Goal: Task Accomplishment & Management: Use online tool/utility

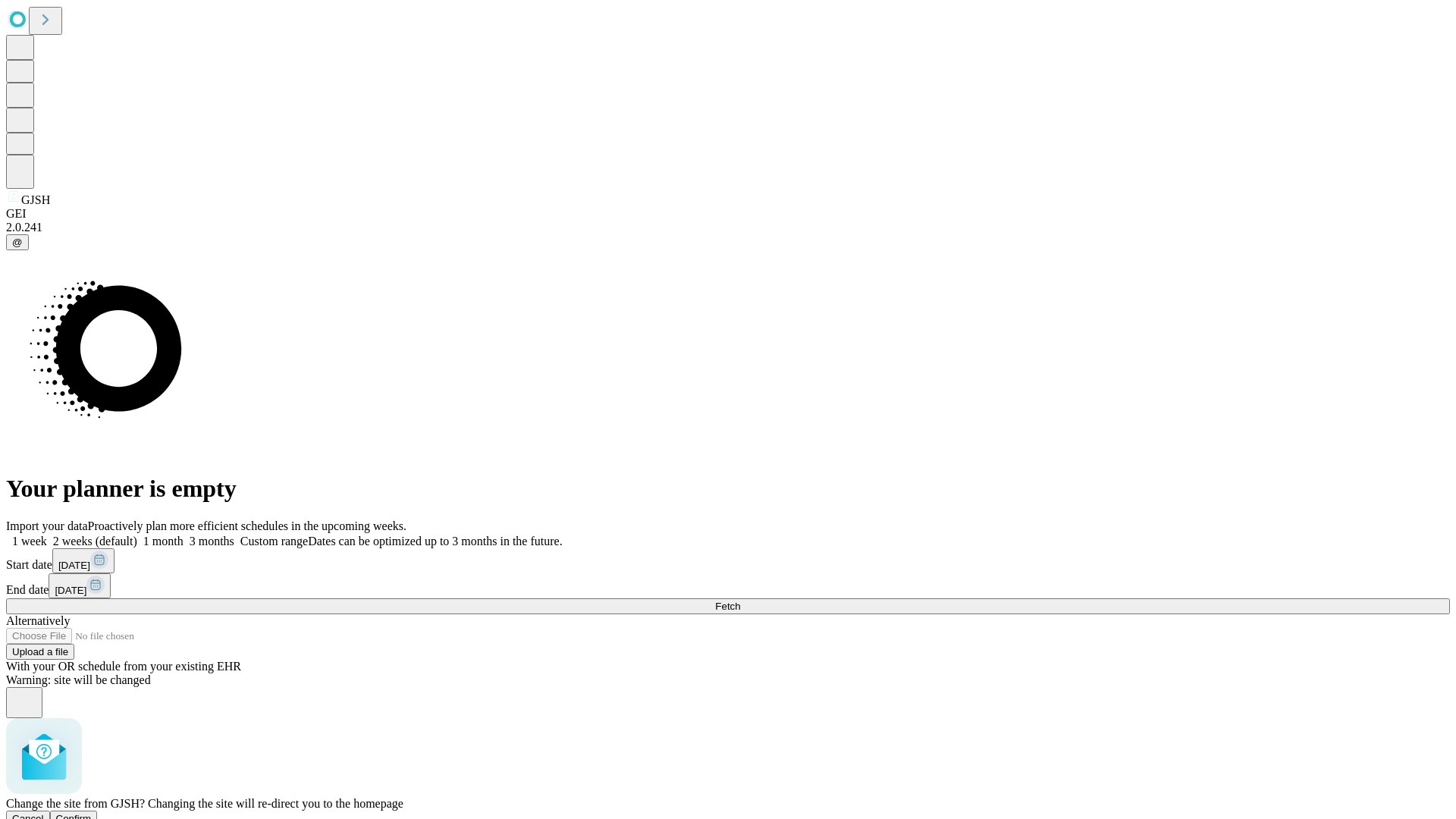
click at [91, 813] on span "Confirm" at bounding box center [74, 818] width 35 height 12
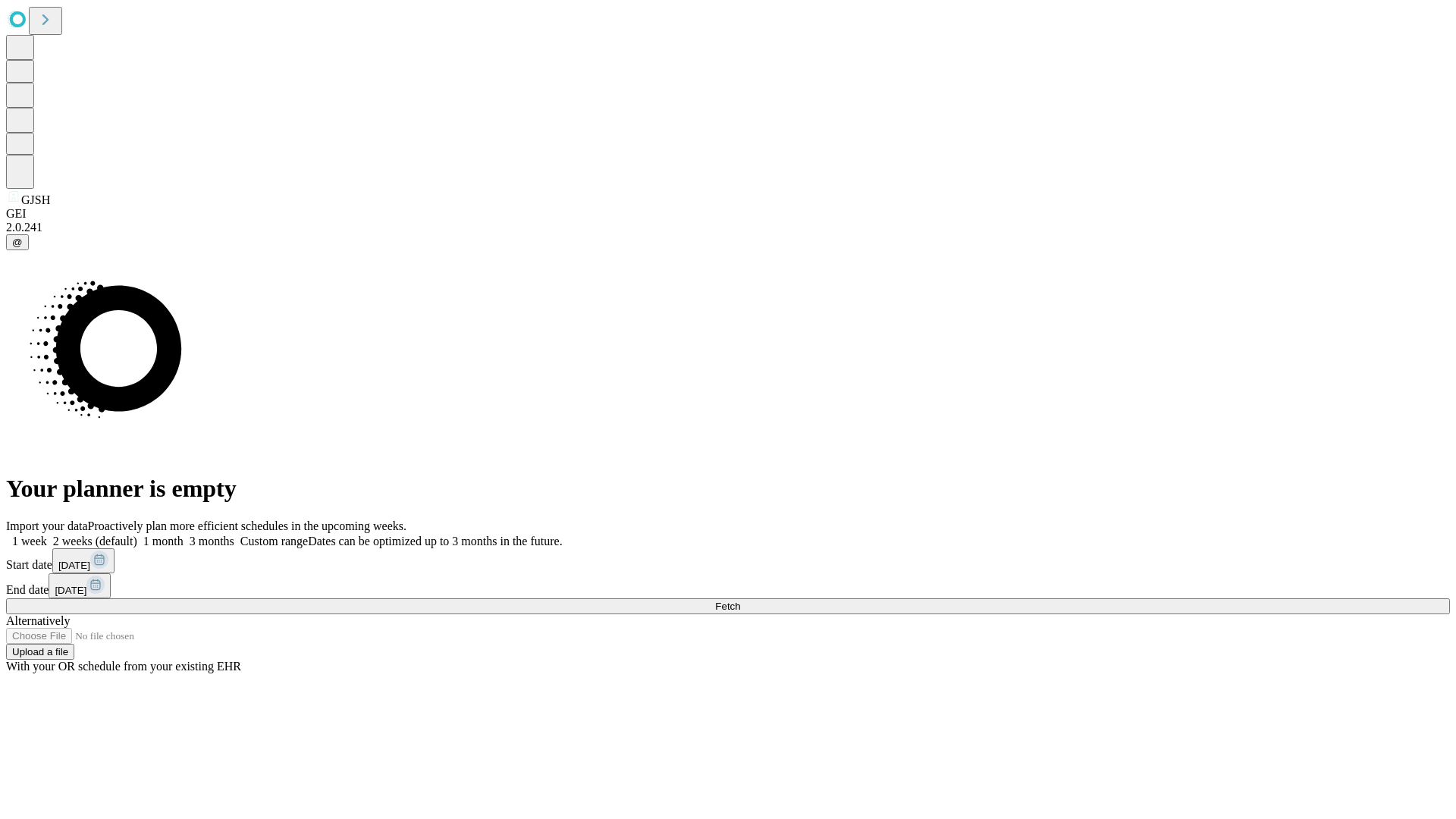
click at [184, 535] on label "1 month" at bounding box center [160, 541] width 46 height 13
click at [740, 601] on span "Fetch" at bounding box center [727, 606] width 25 height 12
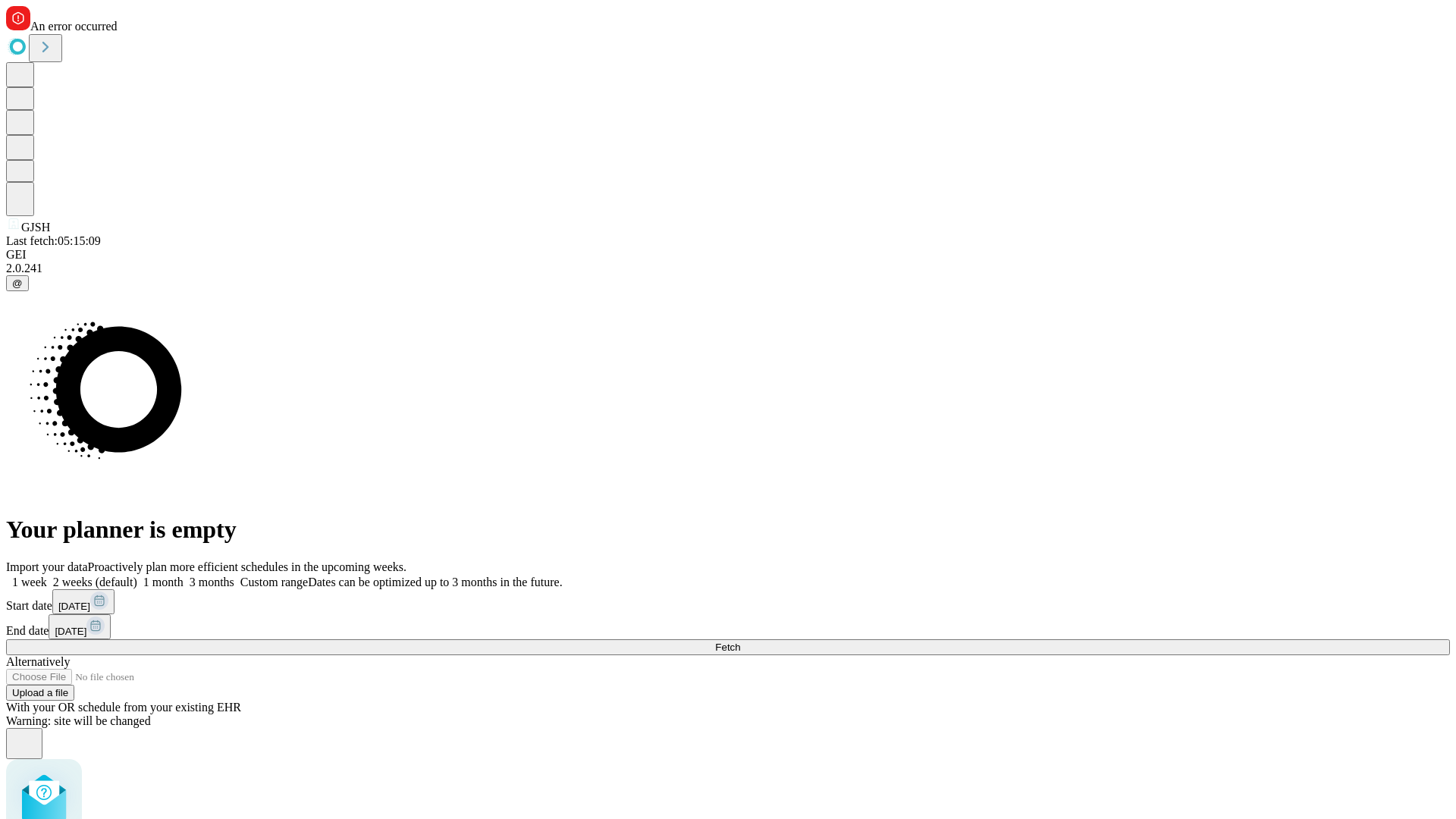
click at [184, 575] on label "1 month" at bounding box center [160, 582] width 46 height 13
click at [740, 642] on span "Fetch" at bounding box center [727, 647] width 25 height 12
click at [184, 575] on label "1 month" at bounding box center [160, 582] width 46 height 13
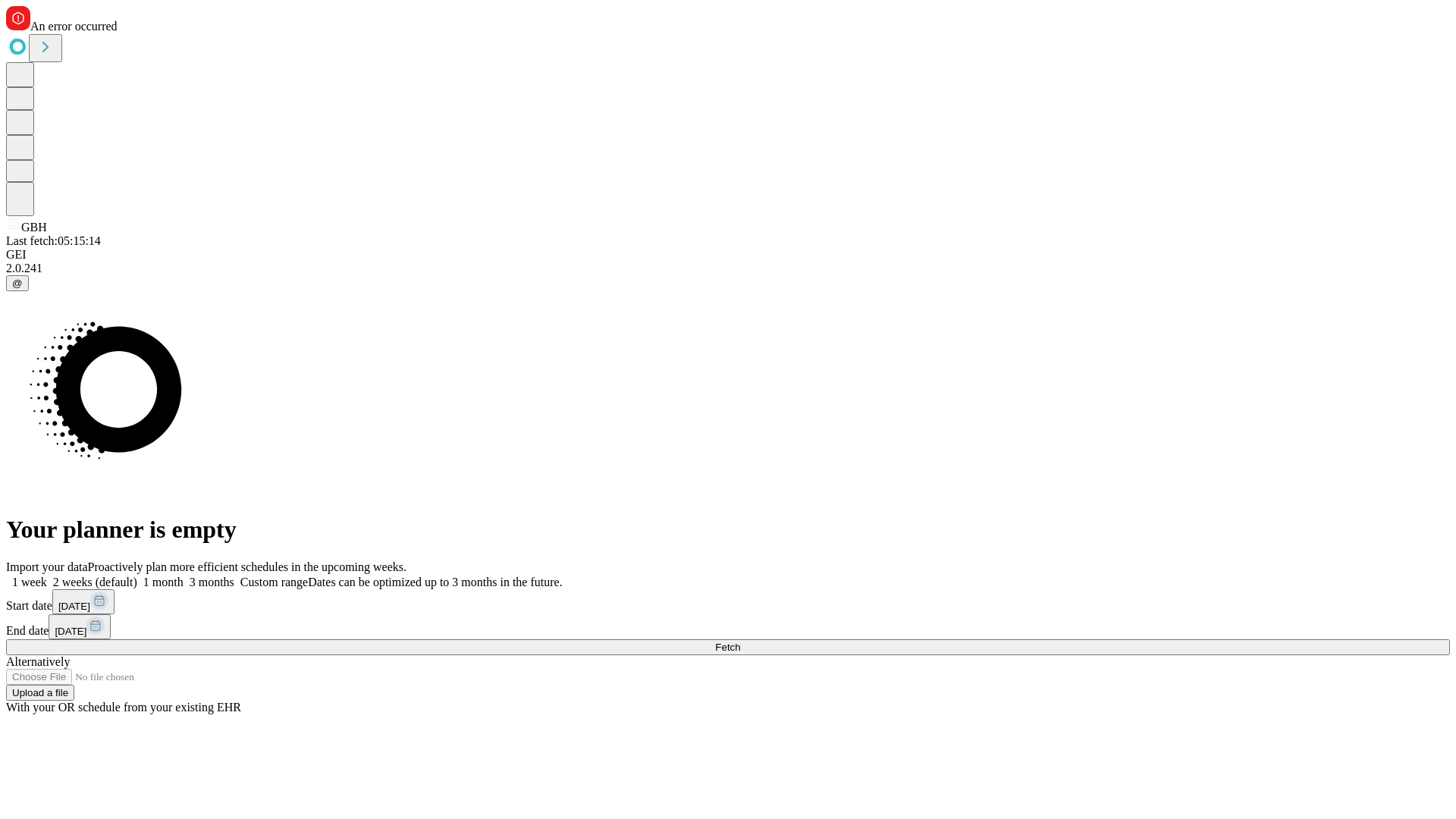
click at [740, 642] on span "Fetch" at bounding box center [727, 647] width 25 height 12
click at [184, 575] on label "1 month" at bounding box center [160, 582] width 46 height 13
click at [740, 642] on span "Fetch" at bounding box center [727, 647] width 25 height 12
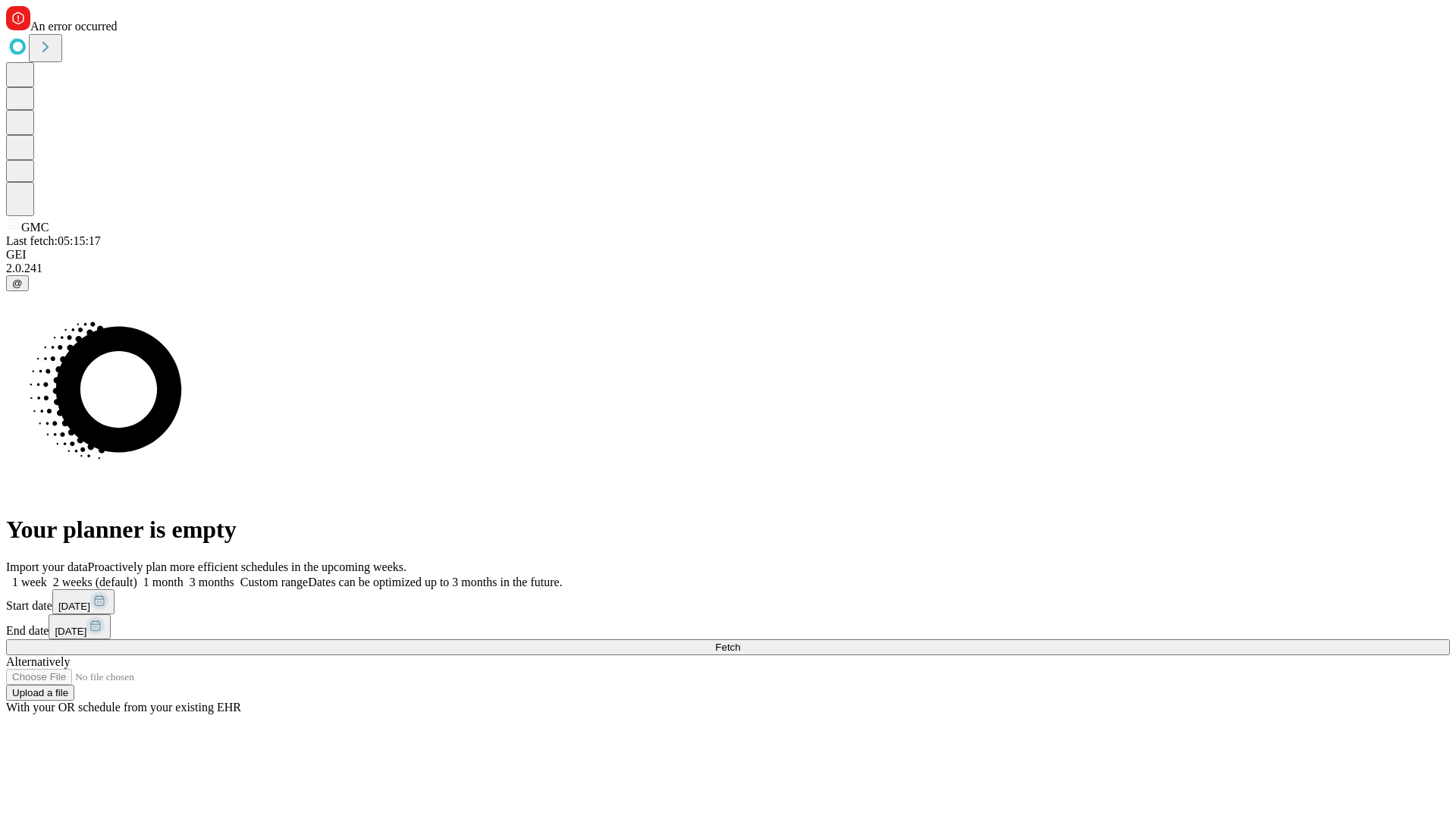
click at [184, 575] on label "1 month" at bounding box center [160, 582] width 46 height 13
click at [740, 642] on span "Fetch" at bounding box center [727, 647] width 25 height 12
click at [184, 575] on label "1 month" at bounding box center [160, 582] width 46 height 13
click at [740, 642] on span "Fetch" at bounding box center [727, 647] width 25 height 12
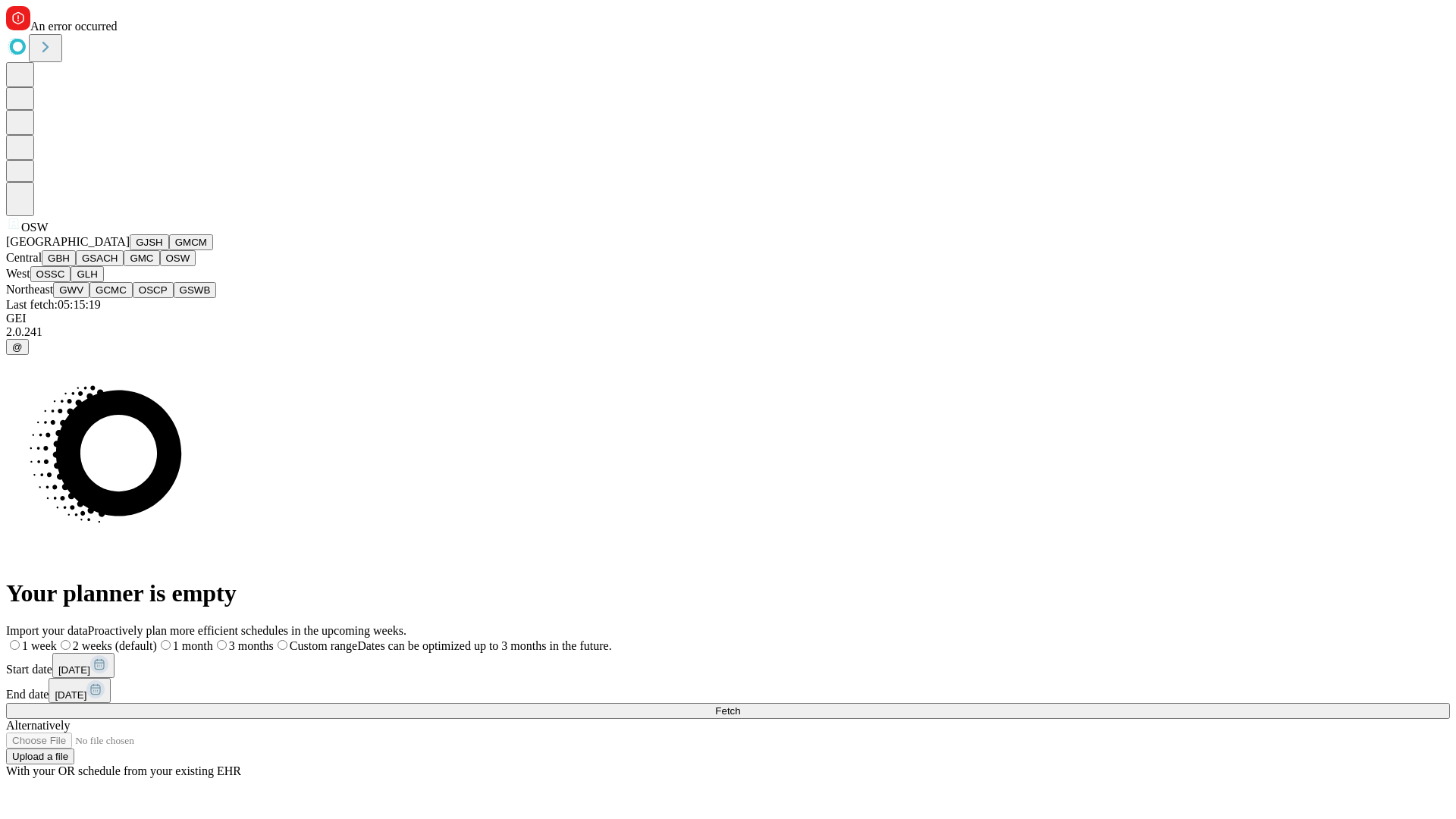
click at [71, 282] on button "OSSC" at bounding box center [50, 274] width 41 height 16
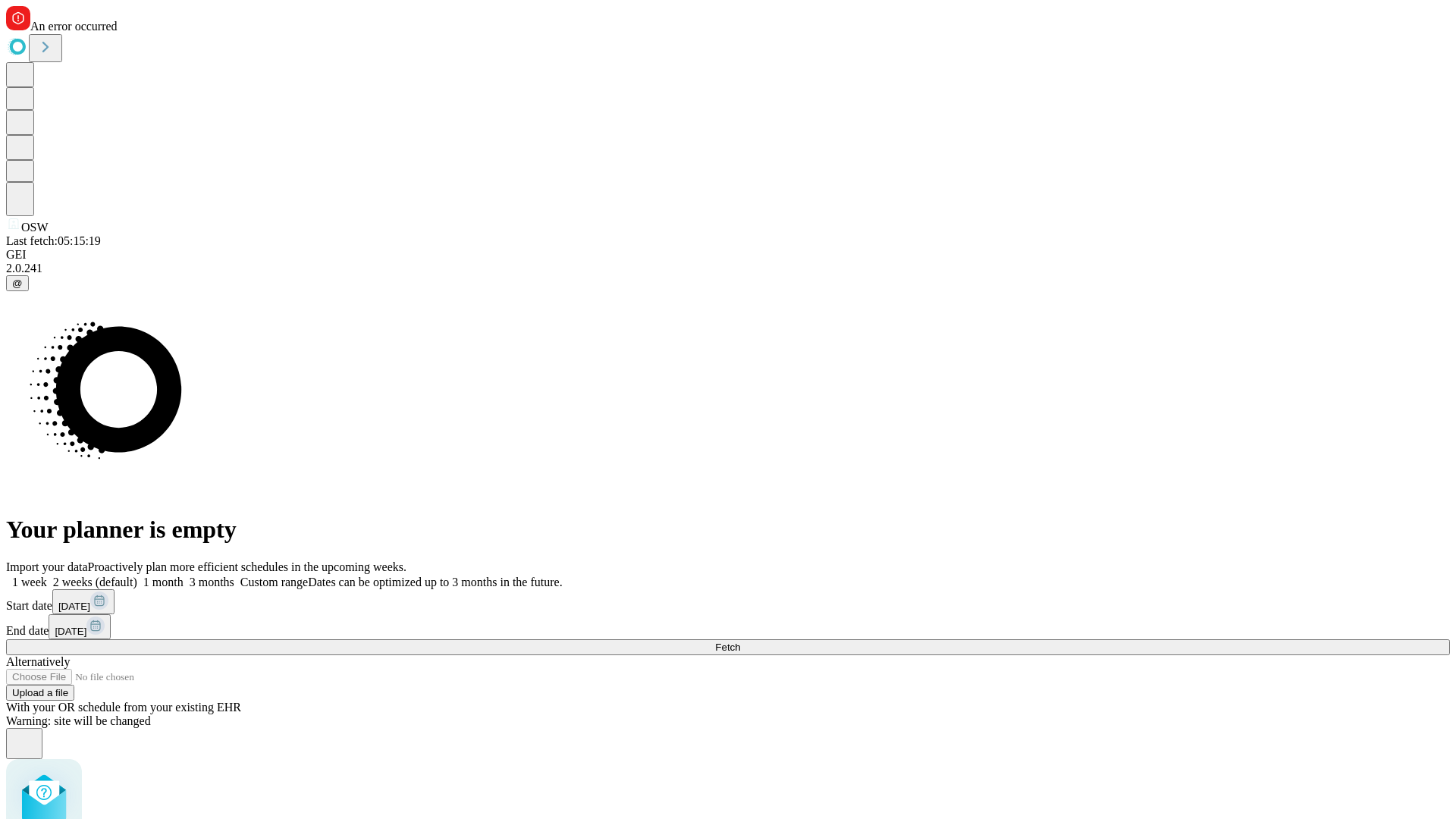
click at [184, 575] on label "1 month" at bounding box center [160, 582] width 46 height 13
click at [740, 642] on span "Fetch" at bounding box center [727, 647] width 25 height 12
click at [184, 575] on label "1 month" at bounding box center [160, 582] width 46 height 13
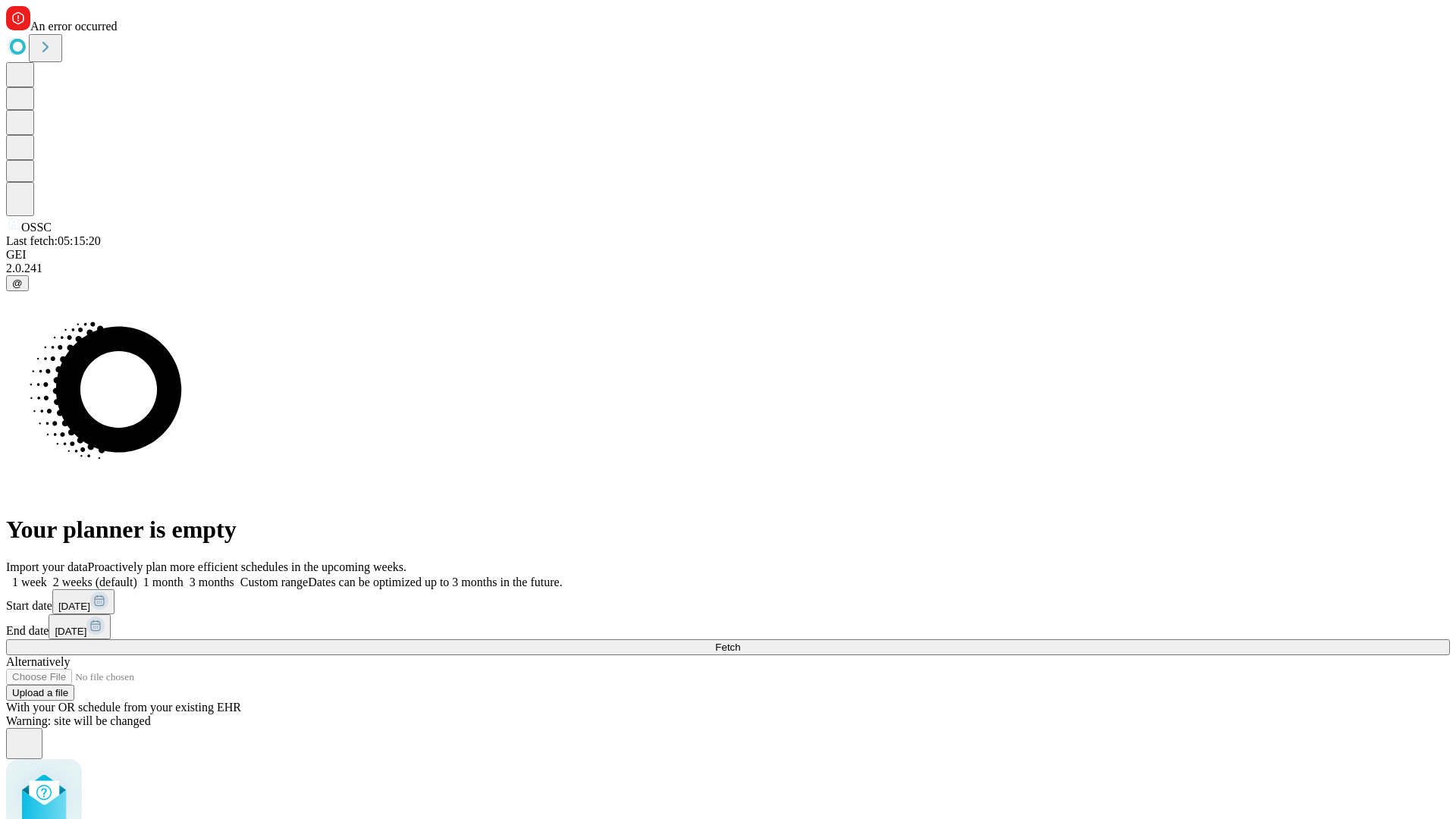
click at [740, 642] on span "Fetch" at bounding box center [727, 647] width 25 height 12
click at [184, 575] on label "1 month" at bounding box center [160, 582] width 46 height 13
click at [740, 642] on span "Fetch" at bounding box center [727, 647] width 25 height 12
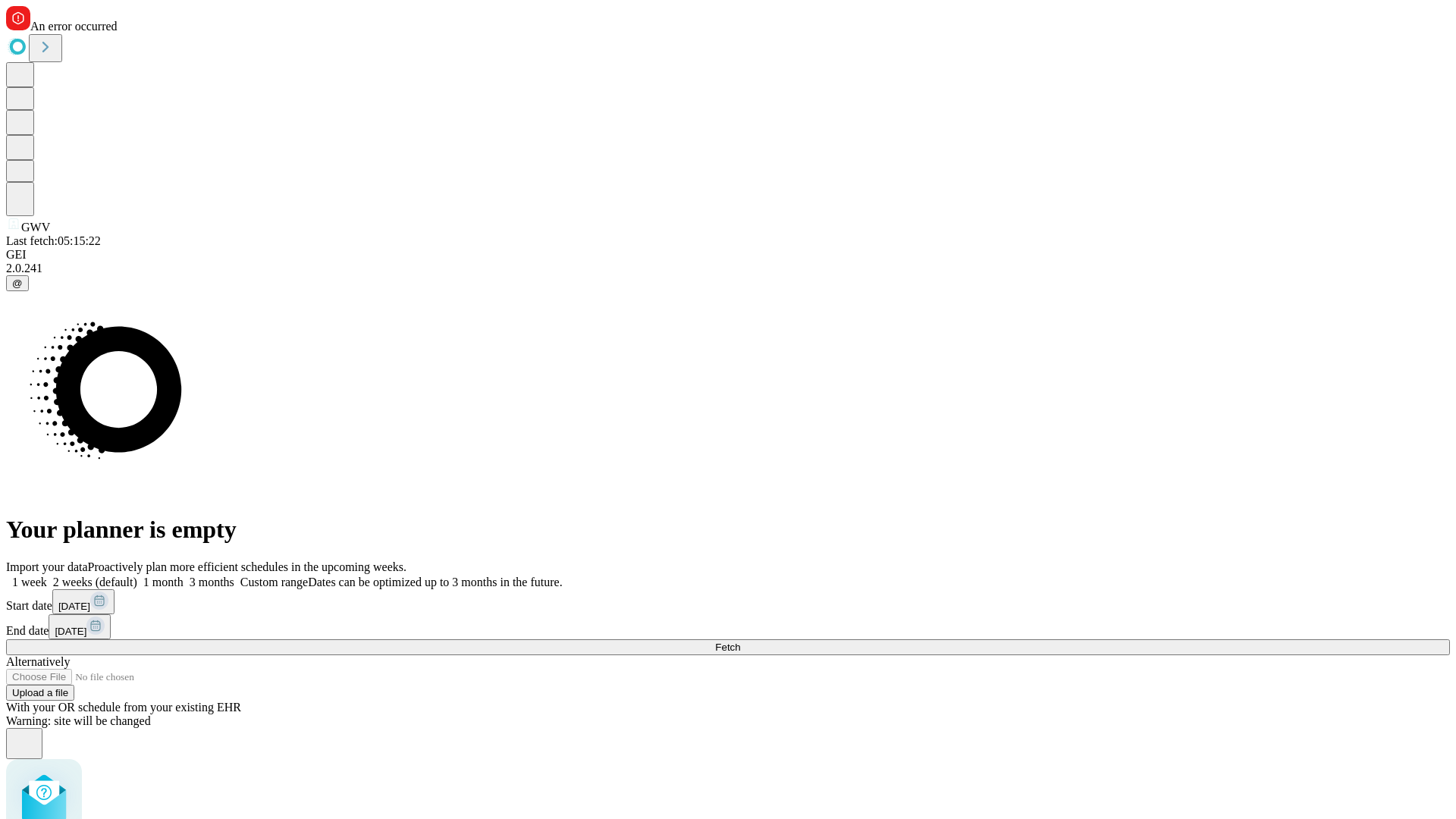
click at [184, 575] on label "1 month" at bounding box center [160, 582] width 46 height 13
click at [740, 642] on span "Fetch" at bounding box center [727, 647] width 25 height 12
click at [184, 575] on label "1 month" at bounding box center [160, 582] width 46 height 13
click at [740, 642] on span "Fetch" at bounding box center [727, 647] width 25 height 12
